Goal: Communication & Community: Answer question/provide support

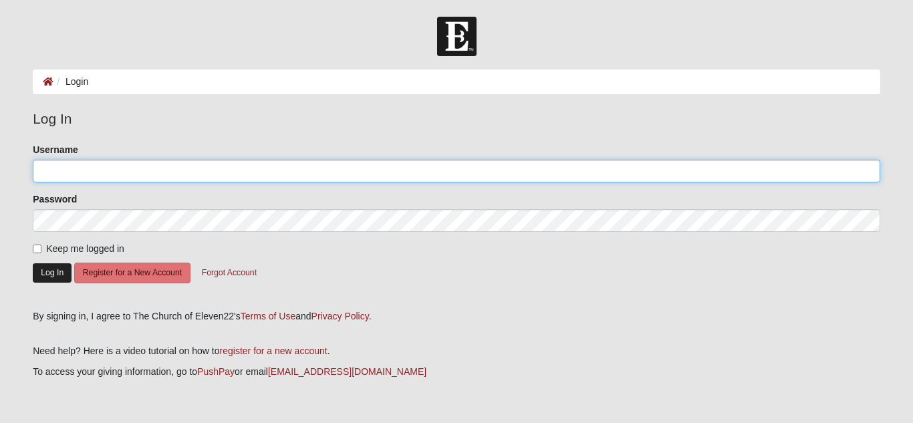
type input "daoppermann"
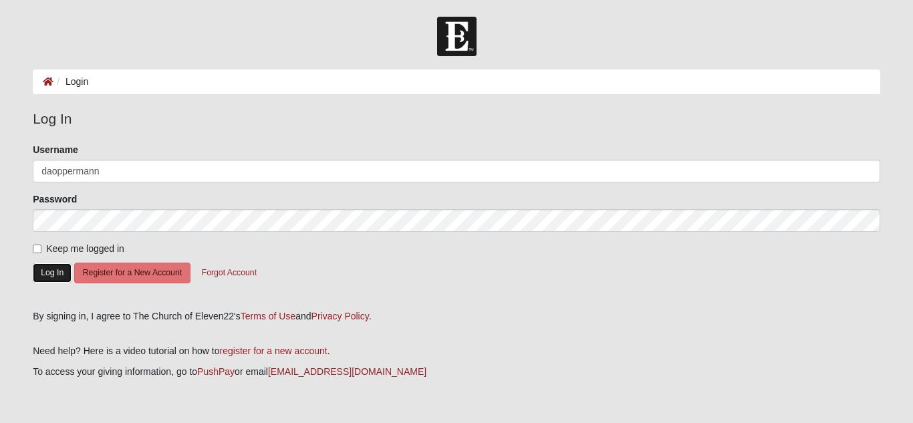
click at [55, 271] on button "Log In" at bounding box center [52, 272] width 39 height 19
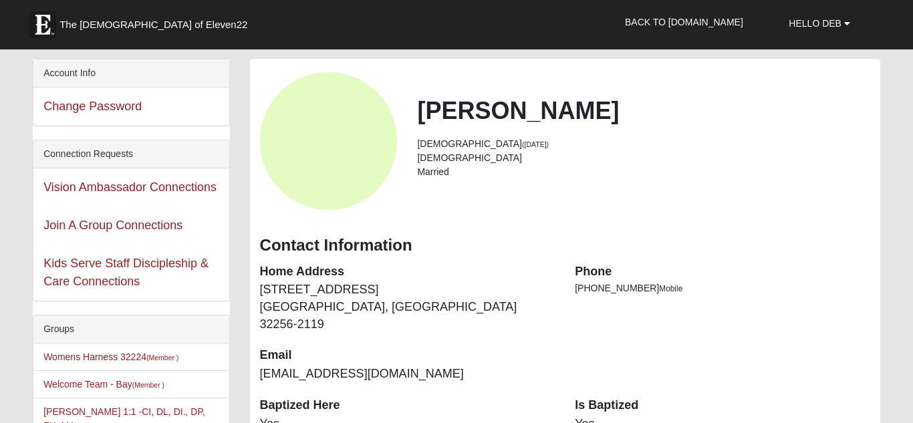
scroll to position [53, 0]
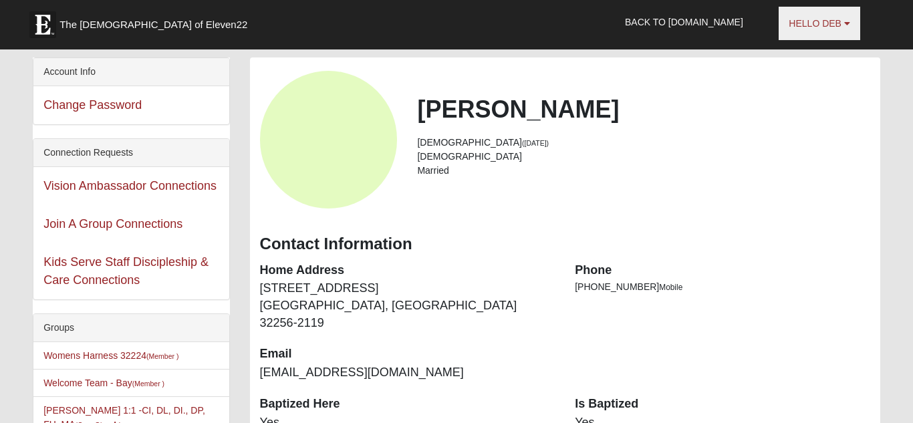
click at [848, 26] on b at bounding box center [847, 23] width 6 height 9
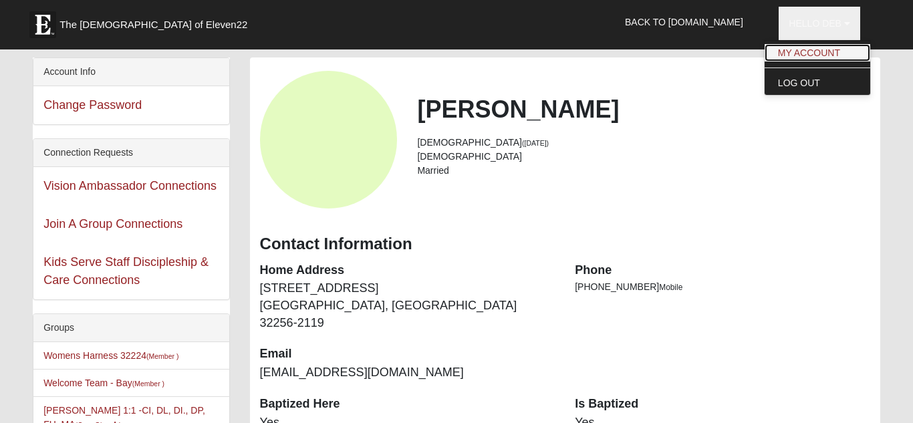
click at [794, 54] on link "My Account" at bounding box center [818, 52] width 106 height 17
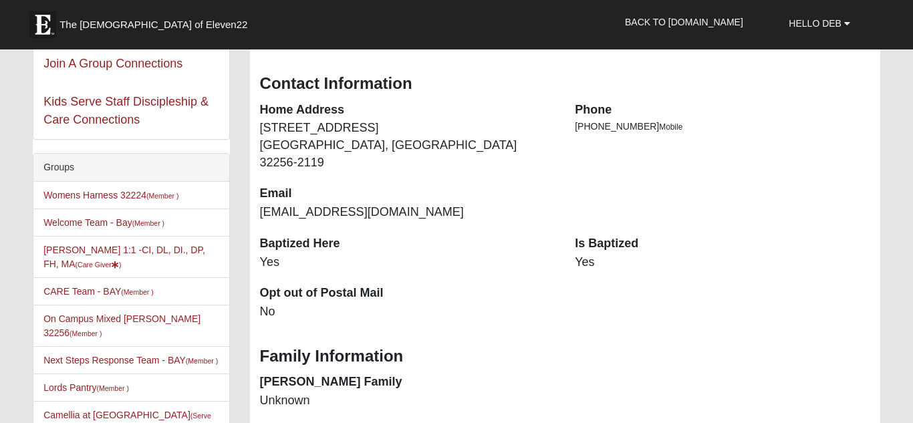
scroll to position [241, 0]
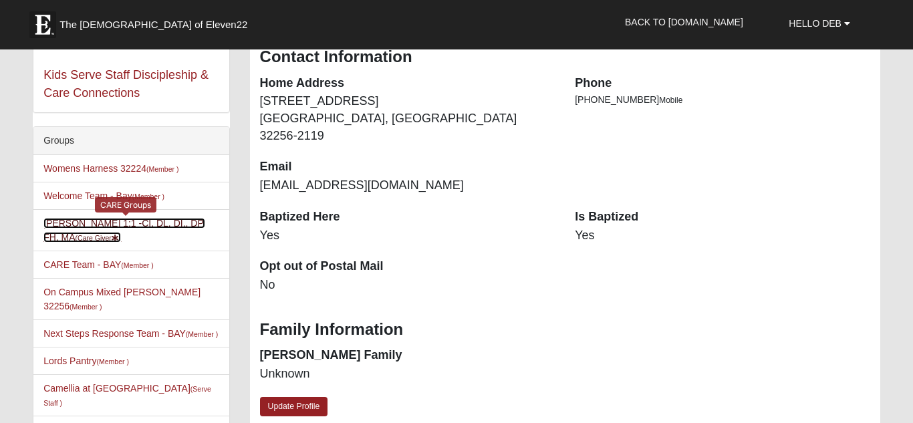
click at [130, 223] on link "Debbie Opperman 1:1 -CI, DL, DI., DP, FH, MA (Care Giver )" at bounding box center [124, 230] width 162 height 25
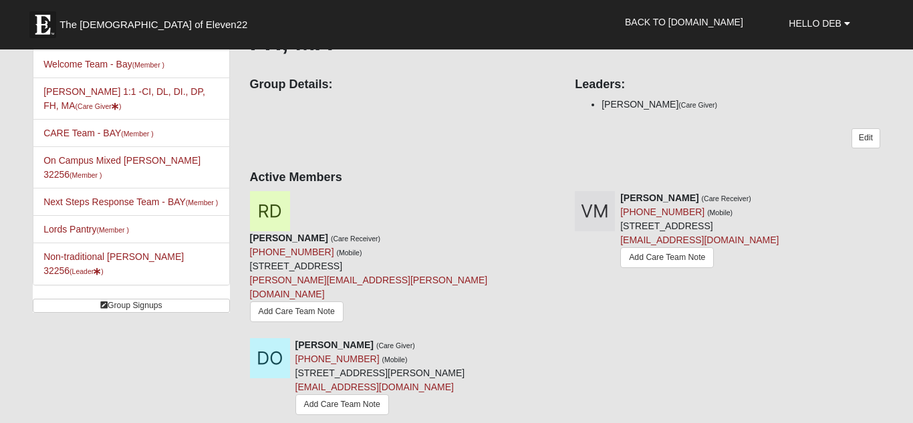
scroll to position [134, 0]
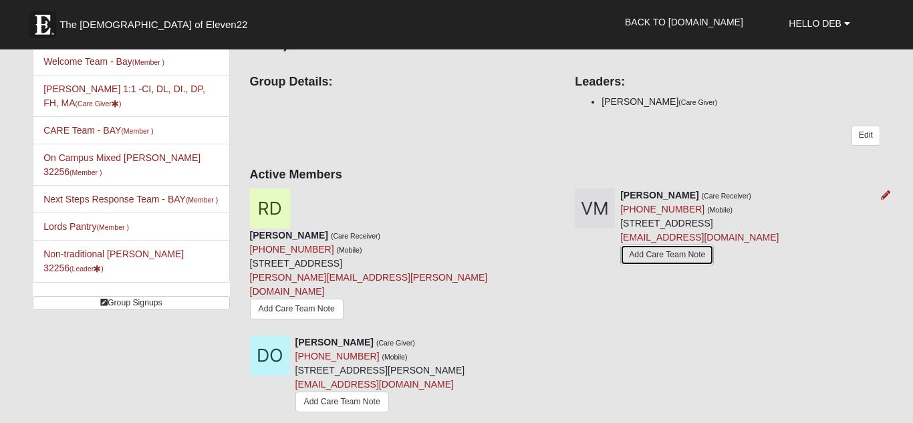
click at [654, 255] on link "Add Care Team Note" at bounding box center [667, 255] width 94 height 21
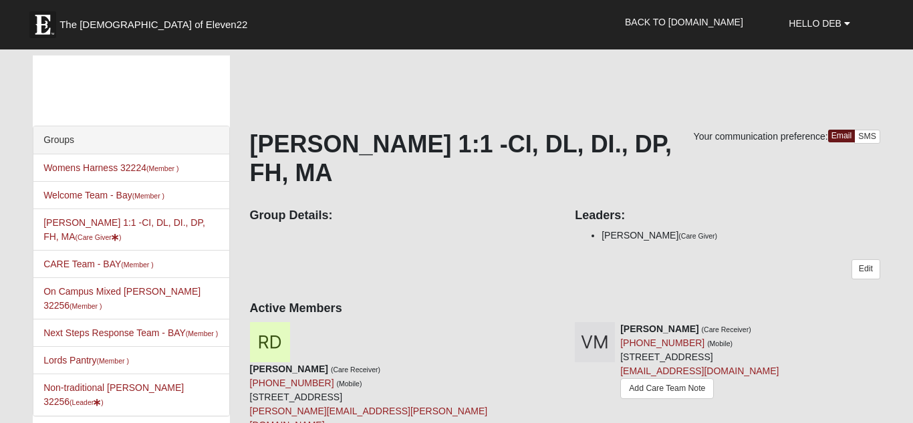
scroll to position [126, 0]
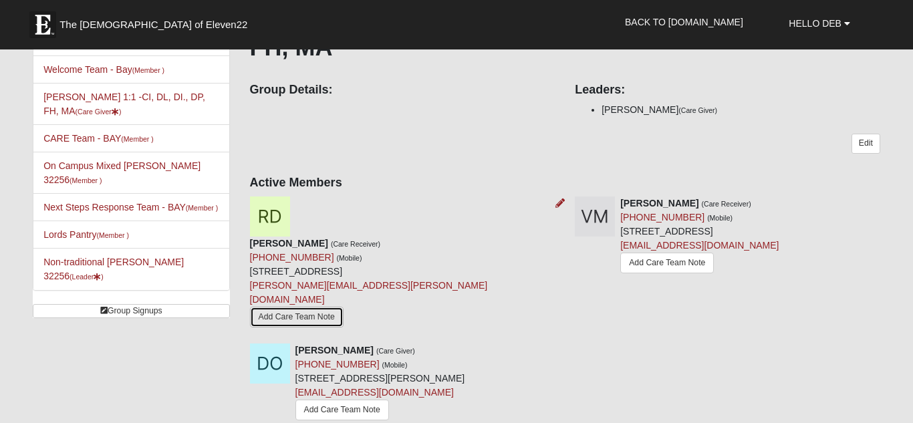
click at [344, 307] on link "Add Care Team Note" at bounding box center [297, 317] width 94 height 21
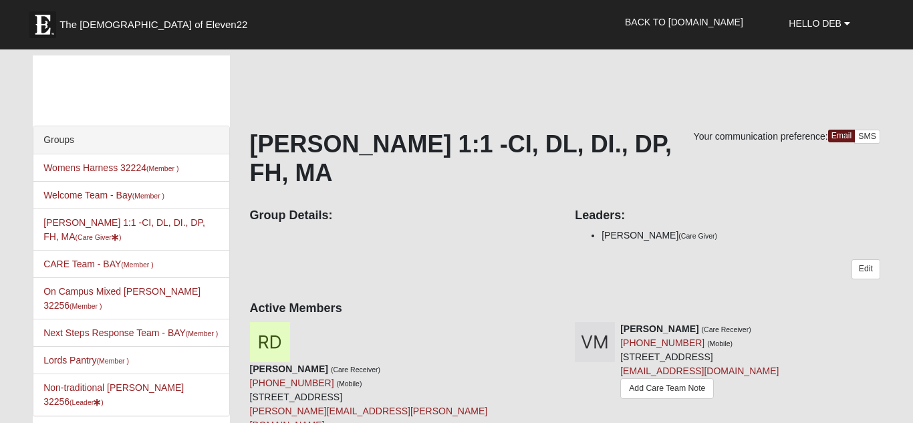
scroll to position [126, 0]
